Goal: Find specific page/section

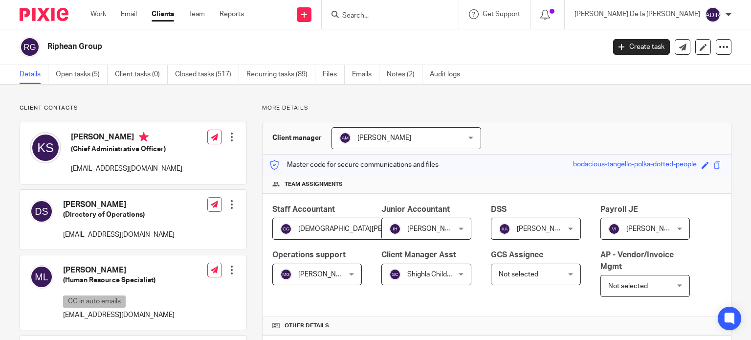
scroll to position [631, 0]
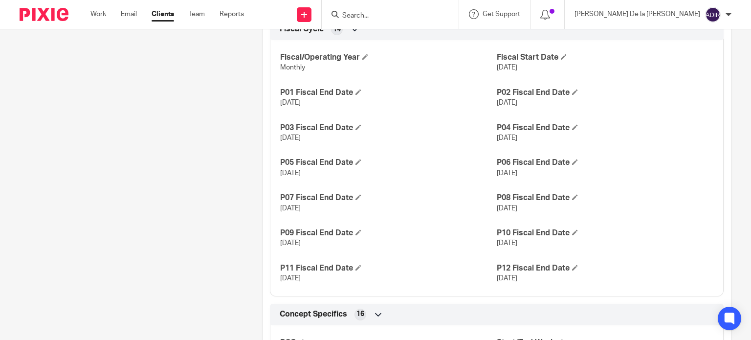
click at [429, 12] on input "Search" at bounding box center [385, 16] width 88 height 9
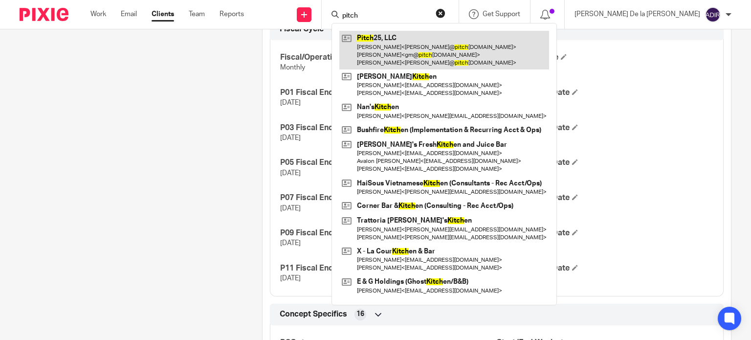
type input "pitch"
click at [489, 52] on link at bounding box center [444, 50] width 210 height 39
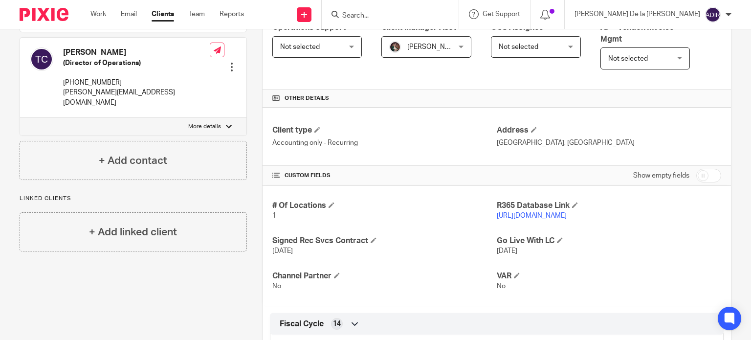
scroll to position [244, 0]
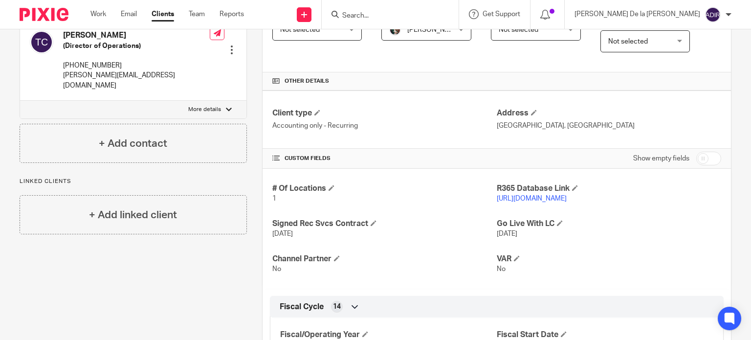
click at [567, 197] on link "[URL][DOMAIN_NAME]" at bounding box center [532, 198] width 70 height 7
drag, startPoint x: 625, startPoint y: 193, endPoint x: 492, endPoint y: 203, distance: 132.9
click at [492, 203] on div "# Of Locations 1 R365 Database Link [URL][DOMAIN_NAME] Signed Rec Svcs Contract…" at bounding box center [497, 229] width 468 height 120
copy link "[URL][DOMAIN_NAME]"
